Goal: Task Accomplishment & Management: Complete application form

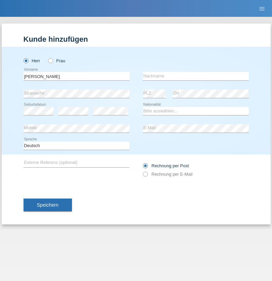
type input "Mohamed"
click at [196, 76] on input "text" at bounding box center [196, 76] width 106 height 8
type input "Mohamed"
select select "SY"
select select "C"
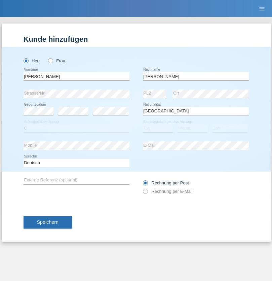
select select "21"
select select "12"
select select "2013"
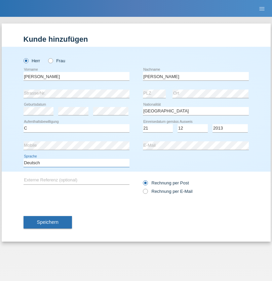
select select "en"
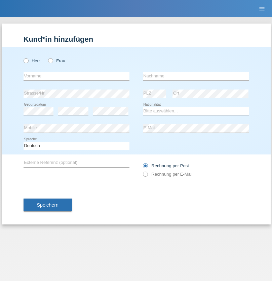
radio input "true"
click at [76, 76] on input "text" at bounding box center [77, 76] width 106 height 8
type input "David"
click at [196, 76] on input "text" at bounding box center [196, 76] width 106 height 8
type input "Senn"
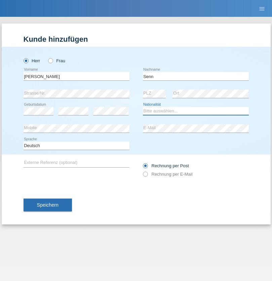
select select "CH"
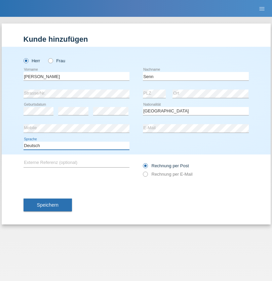
select select "en"
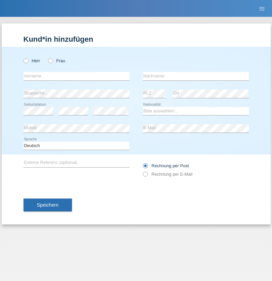
radio input "true"
click at [76, 76] on input "text" at bounding box center [77, 76] width 106 height 8
type input "firat"
click at [196, 76] on input "text" at bounding box center [196, 76] width 106 height 8
type input "kara"
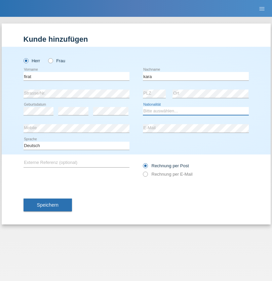
select select "CH"
radio input "true"
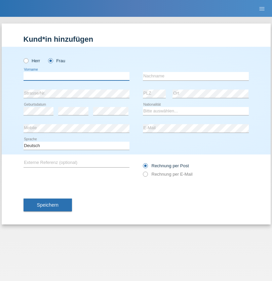
click at [76, 76] on input "text" at bounding box center [77, 76] width 106 height 8
type input "[PERSON_NAME]"
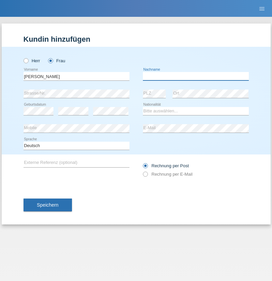
click at [196, 76] on input "text" at bounding box center [196, 76] width 106 height 8
type input "Dössegger"
select select "CH"
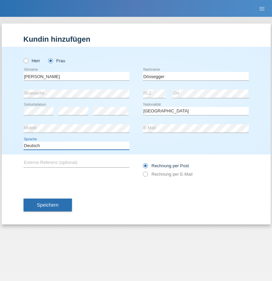
select select "en"
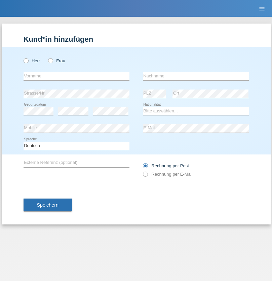
radio input "true"
click at [76, 76] on input "text" at bounding box center [77, 76] width 106 height 8
type input "Senije"
click at [196, 76] on input "text" at bounding box center [196, 76] width 106 height 8
type input "Rama"
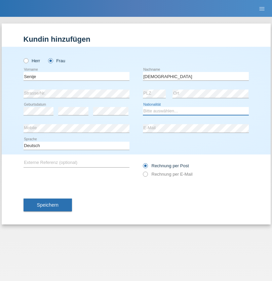
select select "CH"
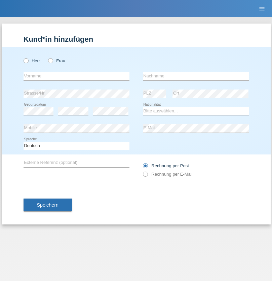
radio input "true"
click at [76, 76] on input "text" at bounding box center [77, 76] width 106 height 8
type input "Andy"
click at [196, 76] on input "text" at bounding box center [196, 76] width 106 height 8
type input "Priestley"
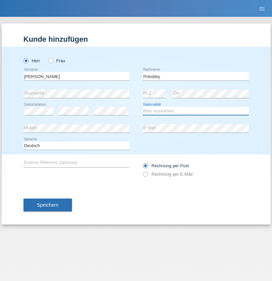
select select "CH"
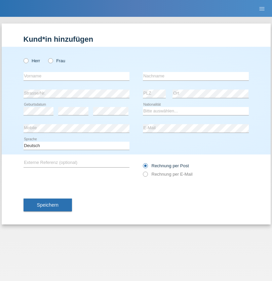
radio input "true"
click at [76, 76] on input "text" at bounding box center [77, 76] width 106 height 8
type input "Francesco"
click at [196, 76] on input "text" at bounding box center [196, 76] width 106 height 8
type input "Fortugno"
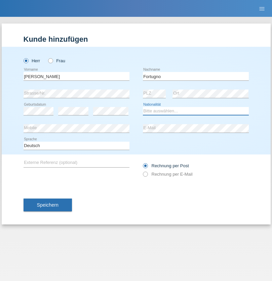
select select "IT"
select select "C"
select select "09"
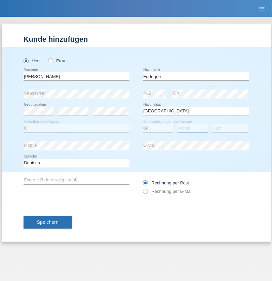
select select "08"
select select "2006"
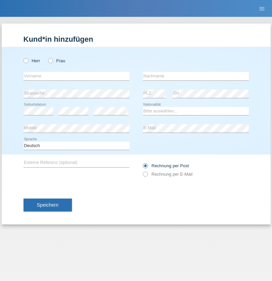
radio input "true"
click at [76, 76] on input "text" at bounding box center [77, 76] width 106 height 8
type input "[PERSON_NAME]"
click at [196, 76] on input "text" at bounding box center [196, 76] width 106 height 8
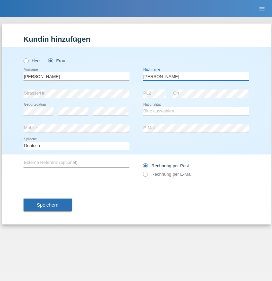
type input "[PERSON_NAME]"
select select "UA"
select select "C"
select select "23"
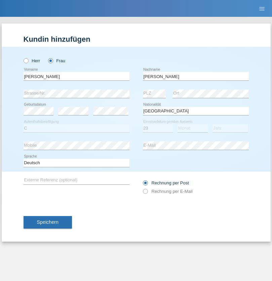
select select "10"
select select "2021"
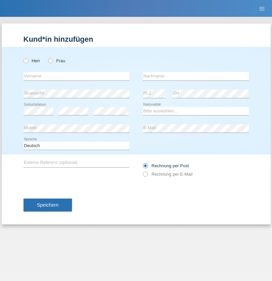
radio input "true"
click at [76, 76] on input "text" at bounding box center [77, 76] width 106 height 8
type input "Nuria"
click at [196, 76] on input "text" at bounding box center [196, 76] width 106 height 8
type input "D'Antino"
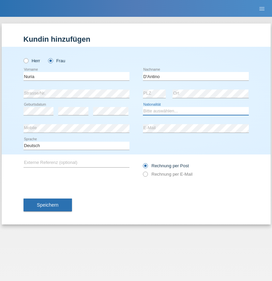
select select "CH"
